Goal: Task Accomplishment & Management: Use online tool/utility

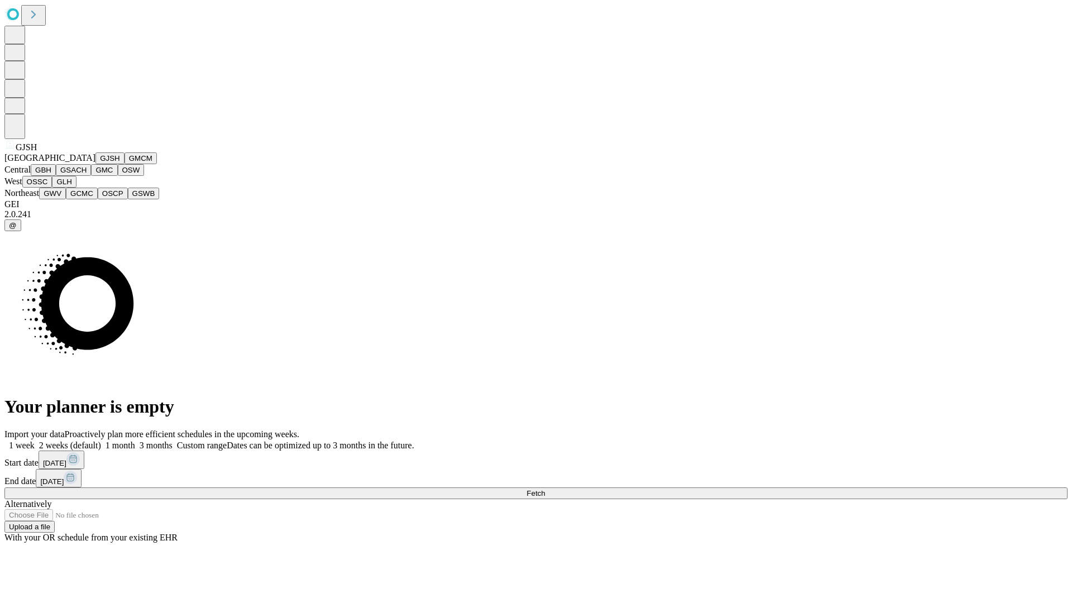
click at [96, 164] on button "GJSH" at bounding box center [110, 158] width 29 height 12
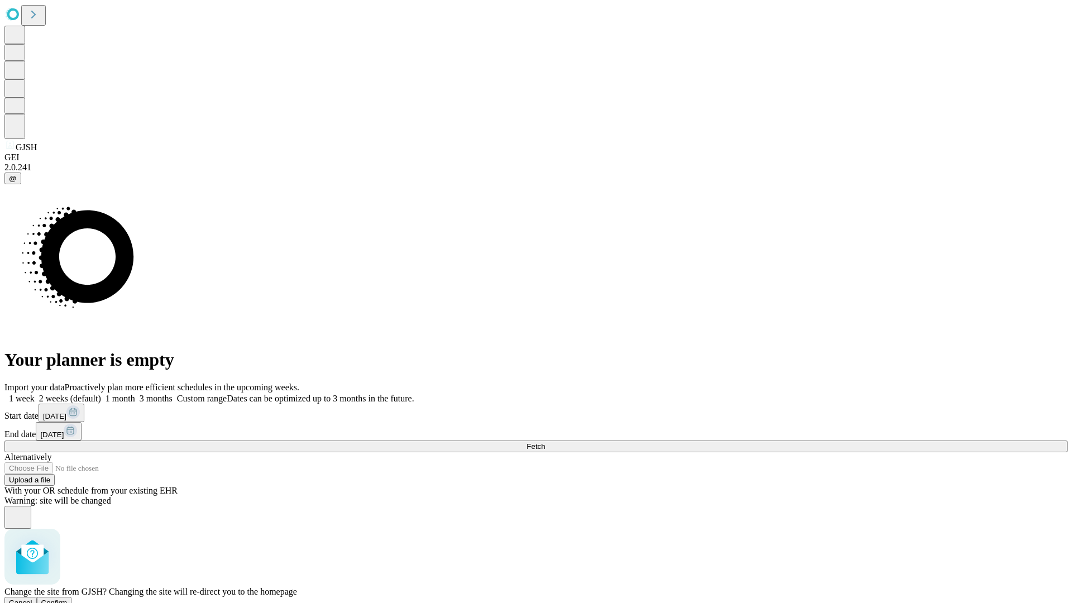
click at [68, 599] on span "Confirm" at bounding box center [54, 603] width 26 height 8
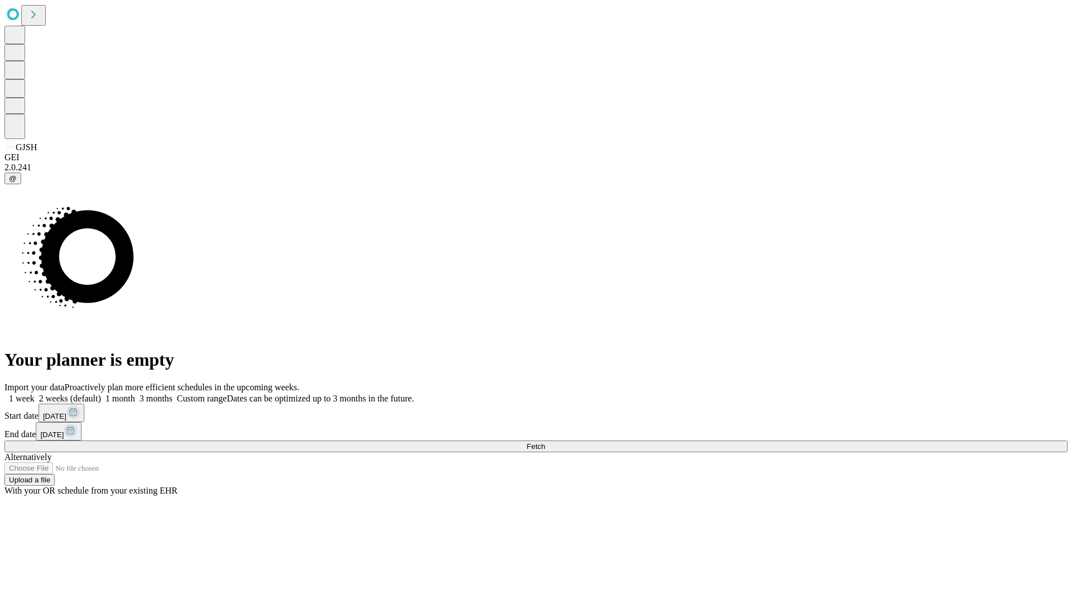
click at [135, 394] on label "1 month" at bounding box center [118, 398] width 34 height 9
click at [545, 442] on span "Fetch" at bounding box center [536, 446] width 18 height 8
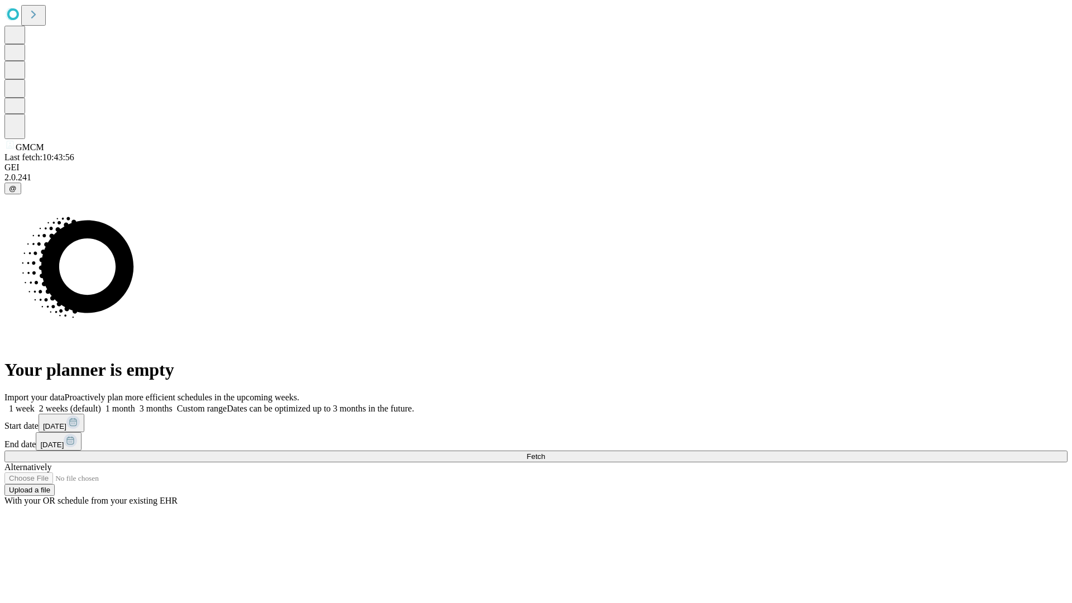
click at [135, 404] on label "1 month" at bounding box center [118, 408] width 34 height 9
click at [545, 452] on span "Fetch" at bounding box center [536, 456] width 18 height 8
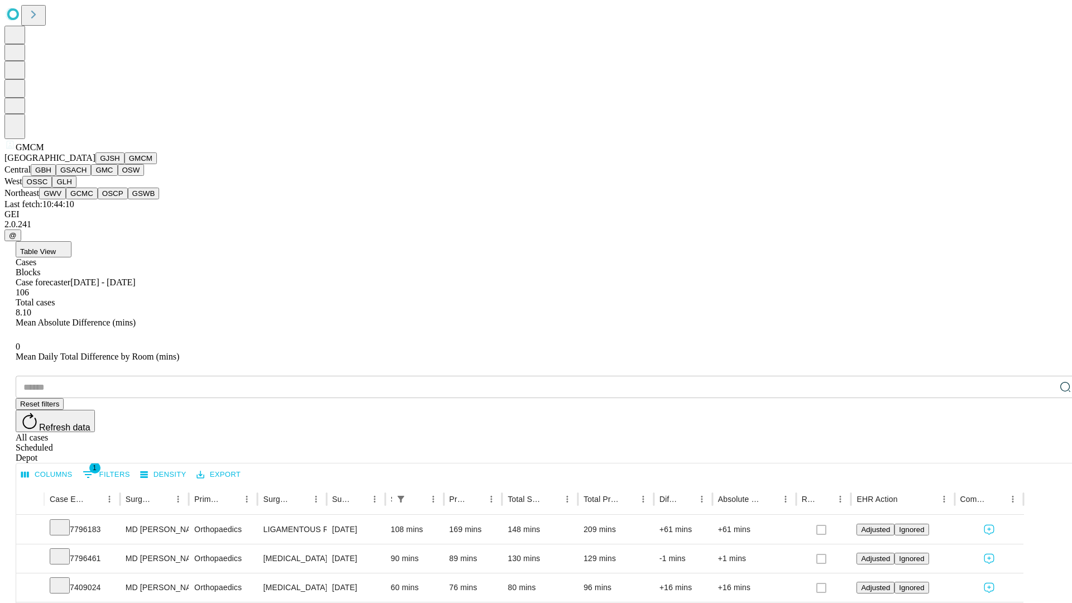
click at [56, 176] on button "GBH" at bounding box center [43, 170] width 25 height 12
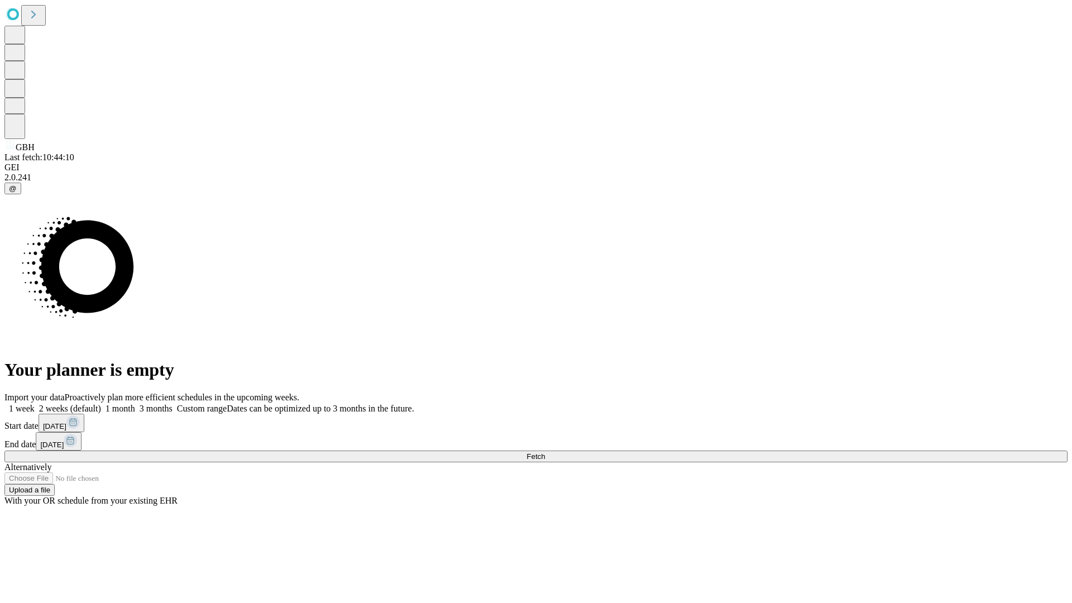
click at [135, 404] on label "1 month" at bounding box center [118, 408] width 34 height 9
click at [545, 452] on span "Fetch" at bounding box center [536, 456] width 18 height 8
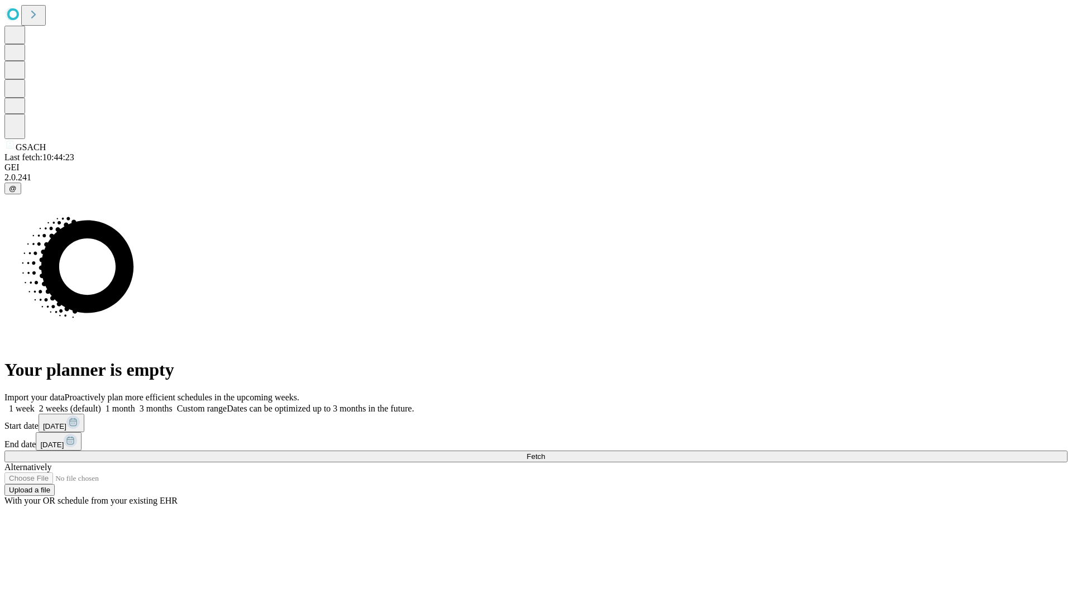
click at [135, 404] on label "1 month" at bounding box center [118, 408] width 34 height 9
click at [545, 452] on span "Fetch" at bounding box center [536, 456] width 18 height 8
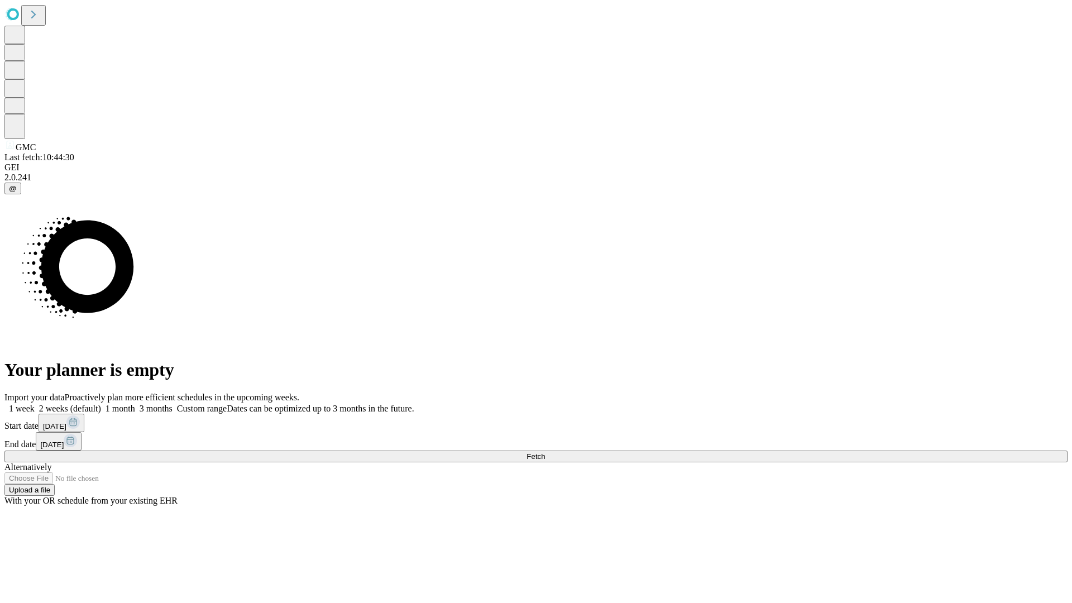
click at [135, 404] on label "1 month" at bounding box center [118, 408] width 34 height 9
click at [545, 452] on span "Fetch" at bounding box center [536, 456] width 18 height 8
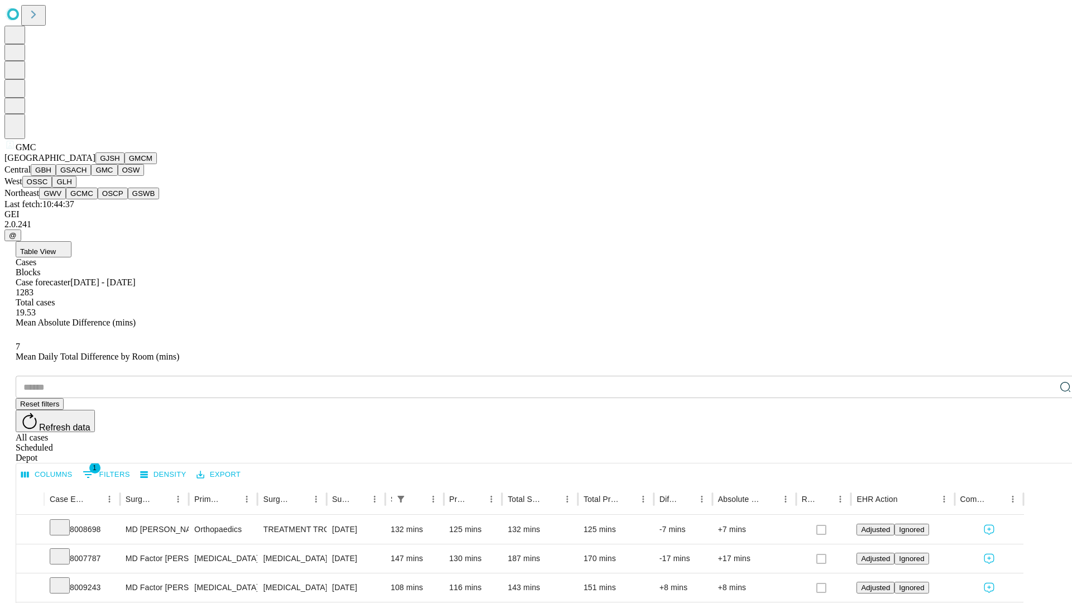
click at [118, 176] on button "OSW" at bounding box center [131, 170] width 27 height 12
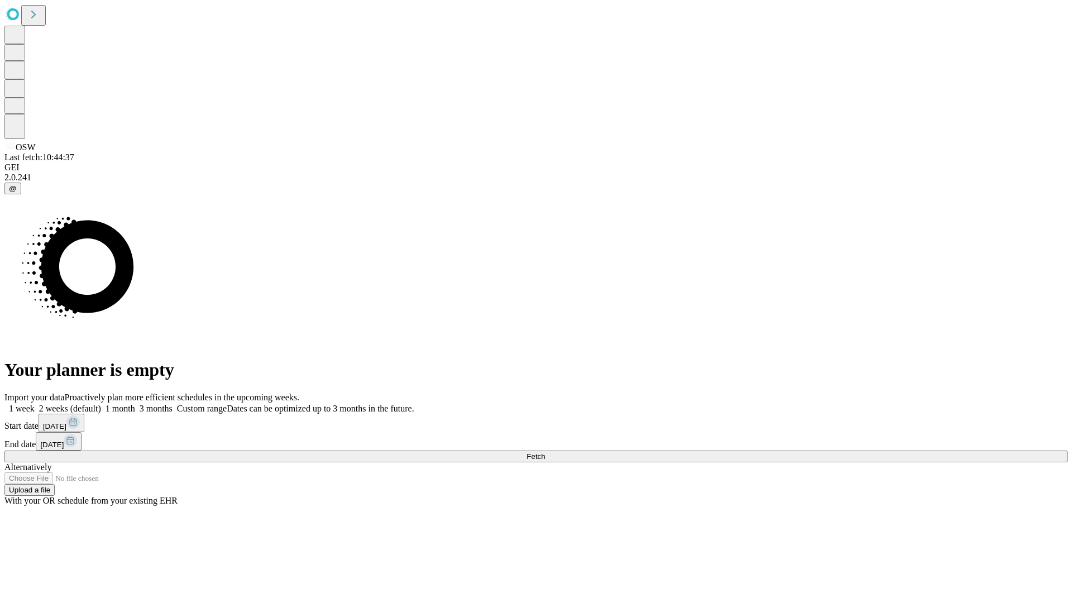
click at [135, 404] on label "1 month" at bounding box center [118, 408] width 34 height 9
click at [545, 452] on span "Fetch" at bounding box center [536, 456] width 18 height 8
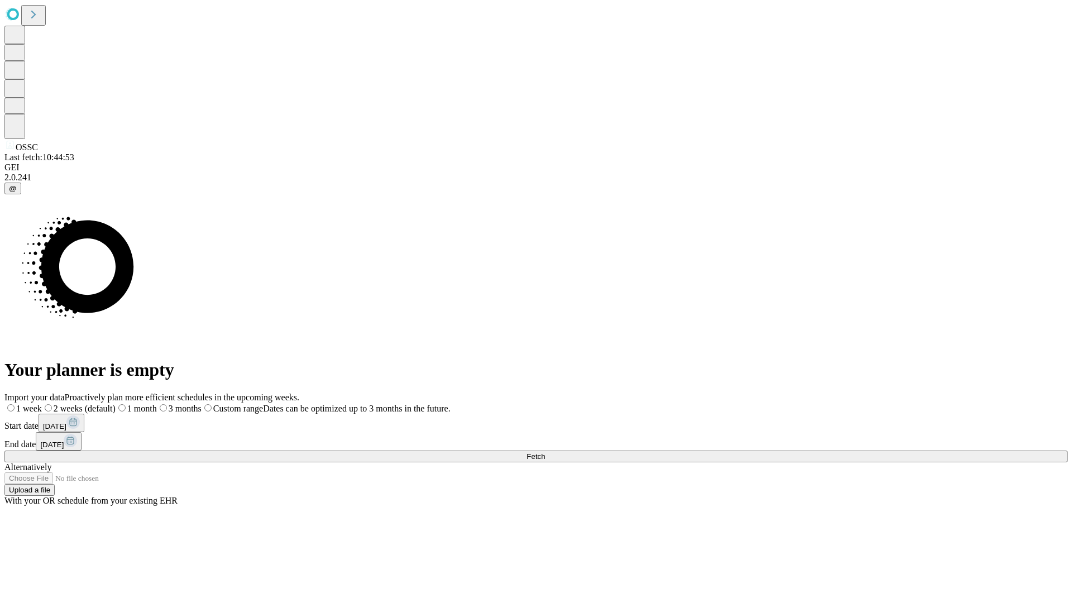
click at [157, 404] on label "1 month" at bounding box center [136, 408] width 41 height 9
click at [545, 452] on span "Fetch" at bounding box center [536, 456] width 18 height 8
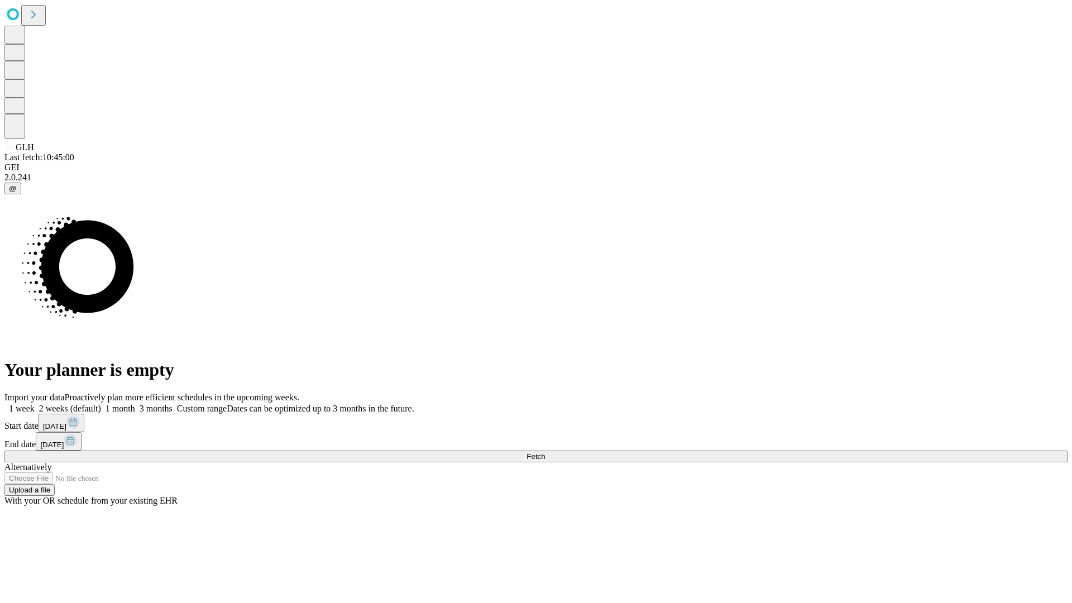
click at [135, 404] on label "1 month" at bounding box center [118, 408] width 34 height 9
click at [545, 452] on span "Fetch" at bounding box center [536, 456] width 18 height 8
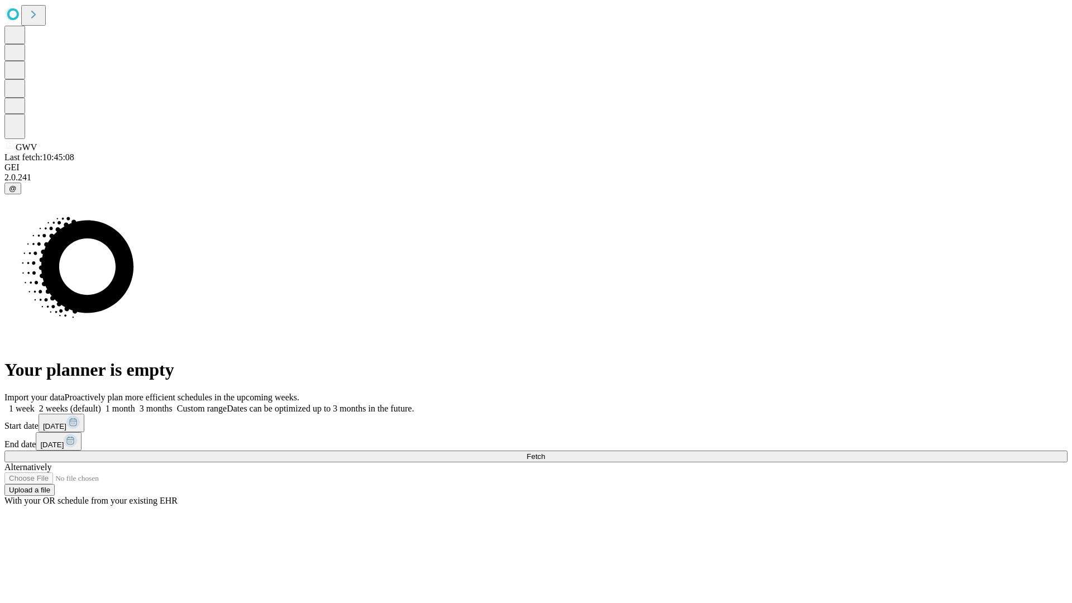
click at [135, 404] on label "1 month" at bounding box center [118, 408] width 34 height 9
click at [545, 452] on span "Fetch" at bounding box center [536, 456] width 18 height 8
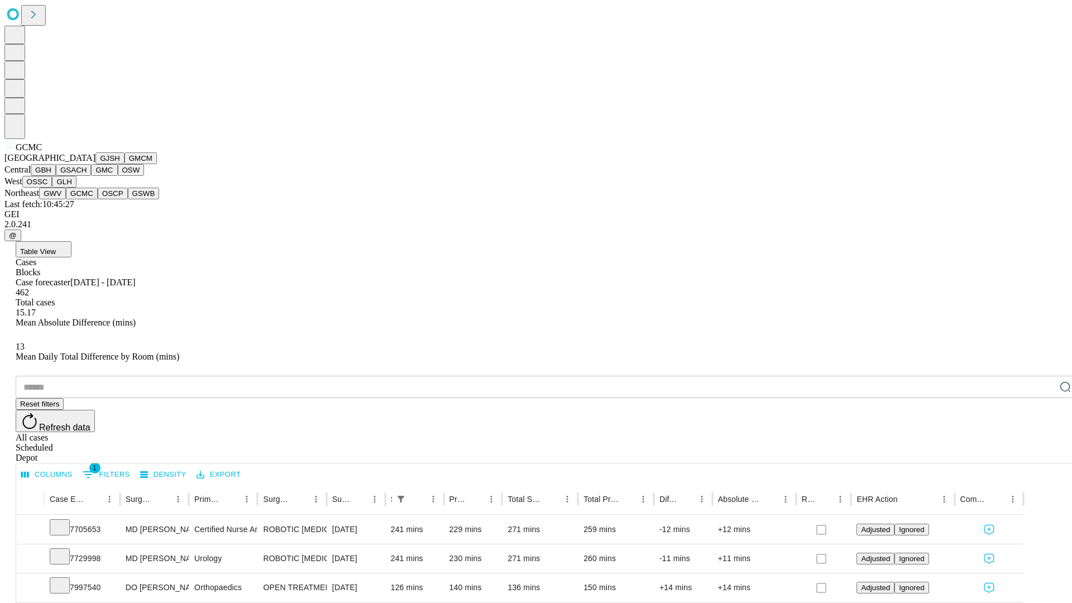
click at [98, 199] on button "OSCP" at bounding box center [113, 194] width 30 height 12
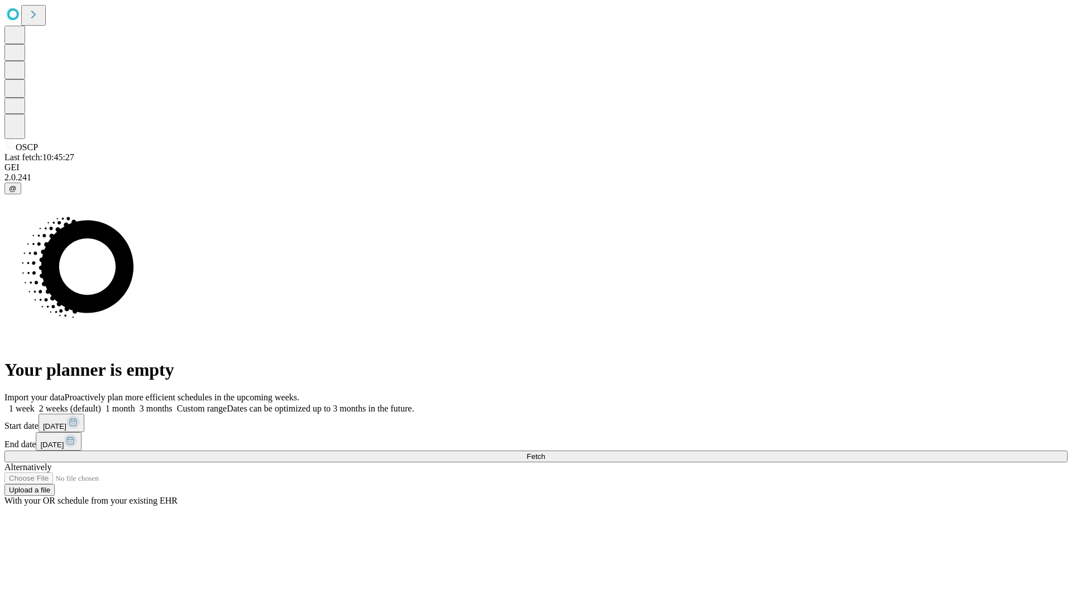
click at [135, 404] on label "1 month" at bounding box center [118, 408] width 34 height 9
click at [545, 452] on span "Fetch" at bounding box center [536, 456] width 18 height 8
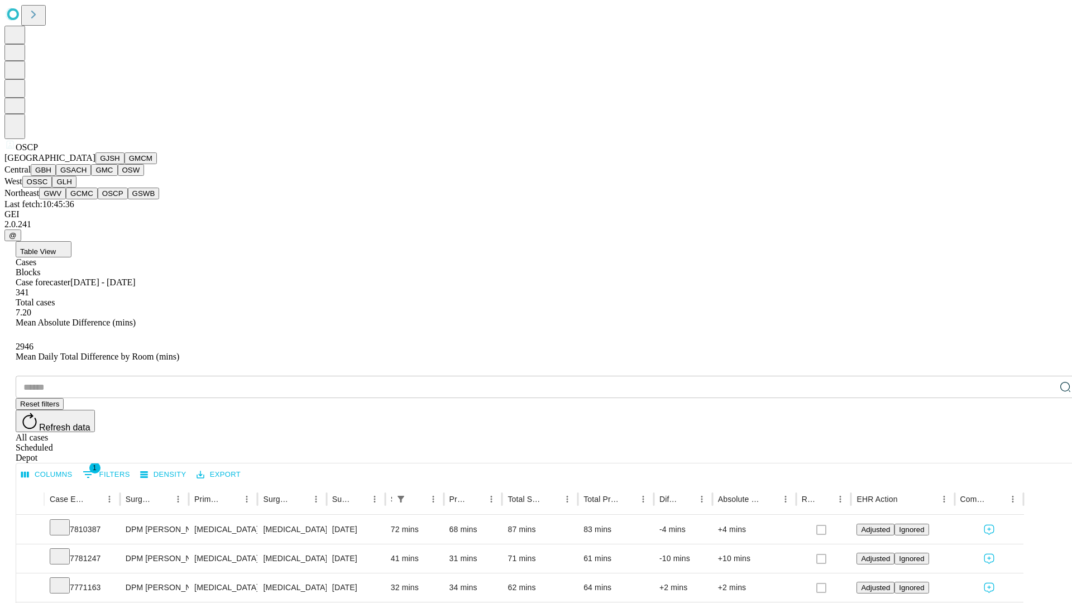
click at [128, 199] on button "GSWB" at bounding box center [144, 194] width 32 height 12
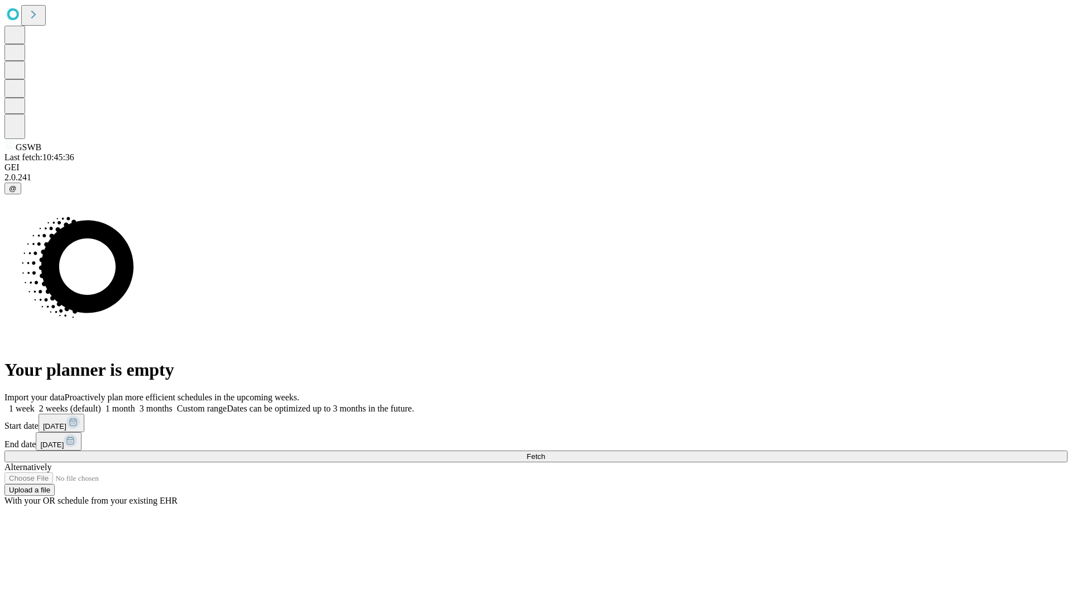
click at [135, 404] on label "1 month" at bounding box center [118, 408] width 34 height 9
click at [545, 452] on span "Fetch" at bounding box center [536, 456] width 18 height 8
